Goal: Transaction & Acquisition: Purchase product/service

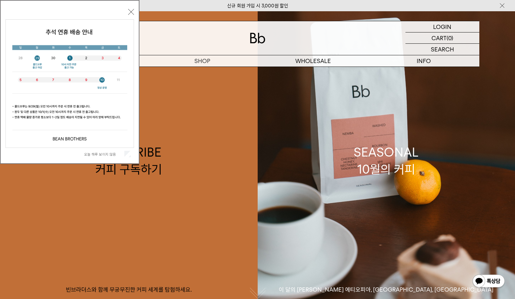
click at [131, 11] on button "닫기" at bounding box center [131, 12] width 6 height 6
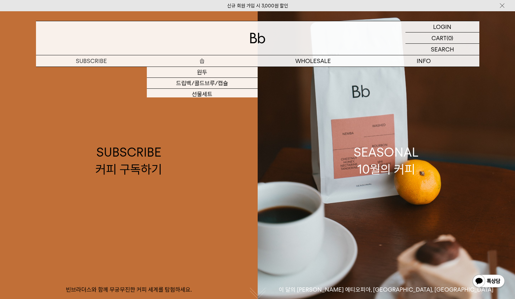
click at [207, 63] on p "숍" at bounding box center [202, 60] width 111 height 11
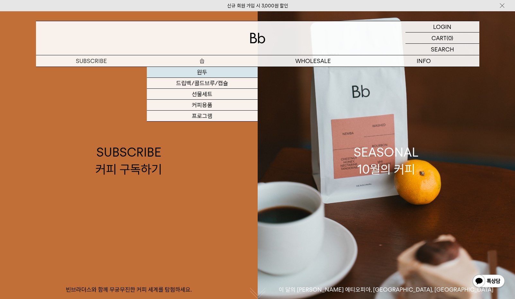
click at [203, 71] on link "원두" at bounding box center [202, 72] width 111 height 11
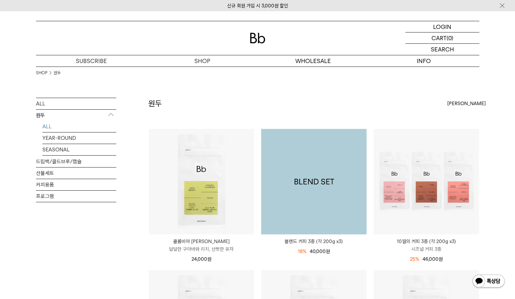
click at [304, 156] on img at bounding box center [313, 181] width 105 height 105
